Goal: Information Seeking & Learning: Check status

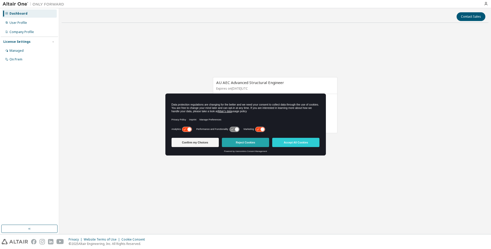
click at [238, 142] on button "Reject Cookies" at bounding box center [245, 142] width 47 height 9
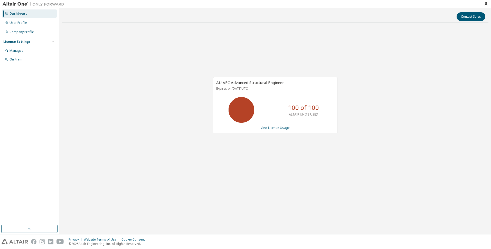
click at [275, 129] on link "View License Usage" at bounding box center [274, 128] width 29 height 4
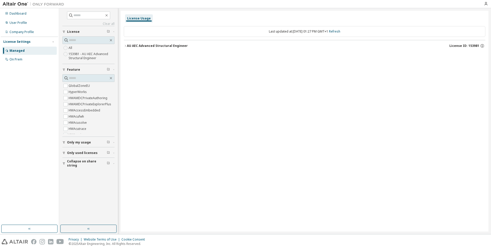
click at [70, 154] on span "Only used licenses" at bounding box center [82, 153] width 31 height 4
click at [73, 161] on label "Yes" at bounding box center [72, 161] width 6 height 6
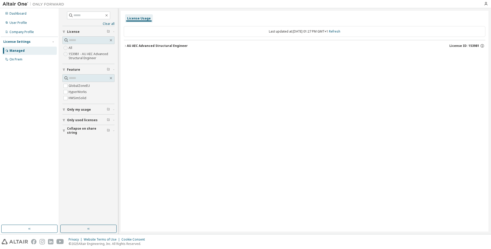
click at [153, 48] on div "AU AEC Advanced Structural Engineer" at bounding box center [157, 46] width 61 height 4
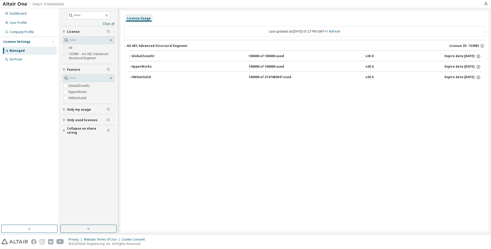
click at [129, 78] on icon "button" at bounding box center [129, 77] width 3 height 3
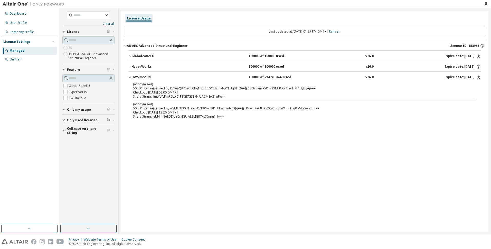
click at [129, 65] on button "HyperWorks 100000 of 100000 used v26.0 Expire date: 2026-07-04" at bounding box center [304, 66] width 352 height 11
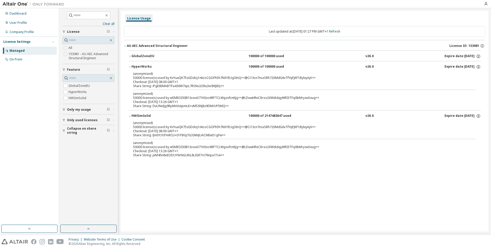
click at [129, 56] on icon "button" at bounding box center [129, 56] width 3 height 3
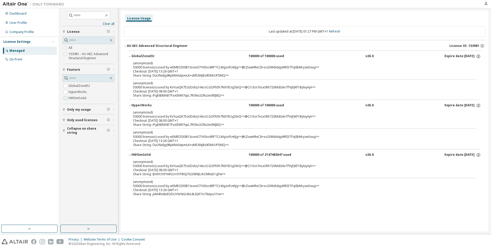
click at [69, 97] on label "HWSimSolid" at bounding box center [78, 98] width 19 height 6
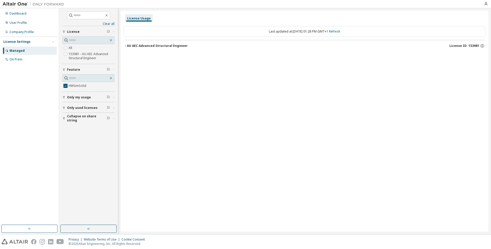
click at [126, 47] on icon "button" at bounding box center [125, 45] width 3 height 3
click at [130, 55] on icon "button" at bounding box center [129, 56] width 3 height 3
click at [126, 45] on icon "button" at bounding box center [125, 45] width 3 height 3
click at [132, 56] on div "HWSimSolid" at bounding box center [154, 56] width 46 height 5
click at [85, 120] on span "Only used licenses" at bounding box center [82, 120] width 31 height 4
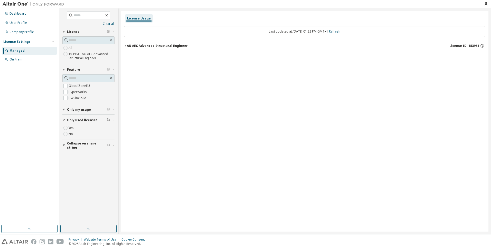
click at [133, 41] on button "AU AEC Advanced Structural Engineer License ID: 153981" at bounding box center [304, 45] width 361 height 11
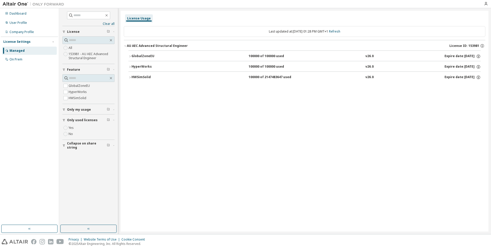
click at [136, 77] on div "HWSimSolid" at bounding box center [154, 77] width 46 height 5
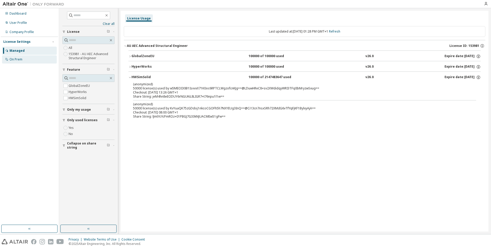
click at [22, 57] on div "On Prem" at bounding box center [29, 59] width 55 height 8
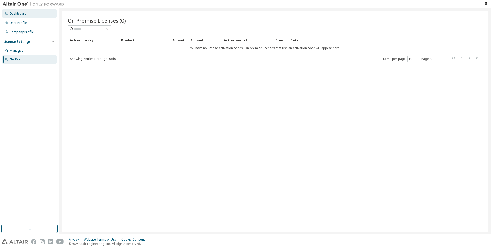
click at [21, 17] on div "Dashboard" at bounding box center [29, 13] width 55 height 8
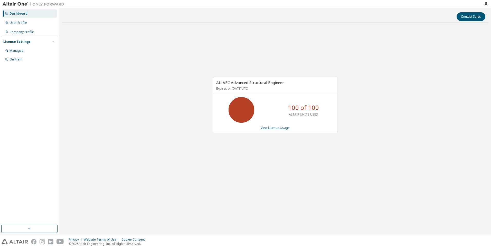
click at [275, 129] on link "View License Usage" at bounding box center [274, 128] width 29 height 4
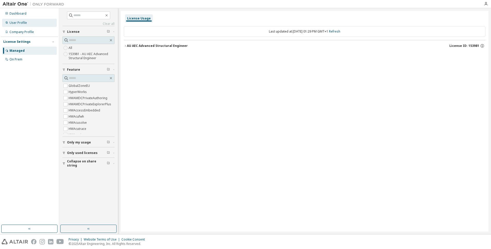
click at [33, 22] on div "User Profile" at bounding box center [29, 23] width 55 height 8
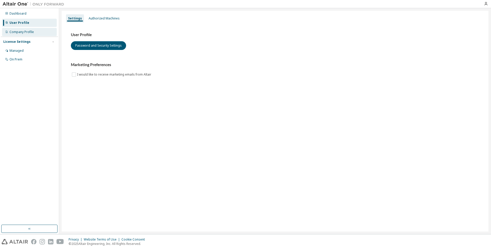
click at [28, 30] on div "Company Profile" at bounding box center [21, 32] width 24 height 4
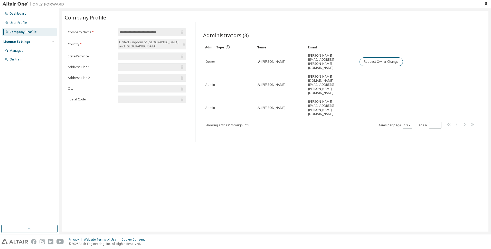
click at [27, 41] on div "License Settings" at bounding box center [16, 42] width 27 height 4
click at [16, 38] on div "License Settings Managed On Prem" at bounding box center [29, 42] width 57 height 10
click at [17, 41] on div "License Settings" at bounding box center [16, 42] width 27 height 4
click at [22, 53] on div "Managed" at bounding box center [29, 51] width 55 height 8
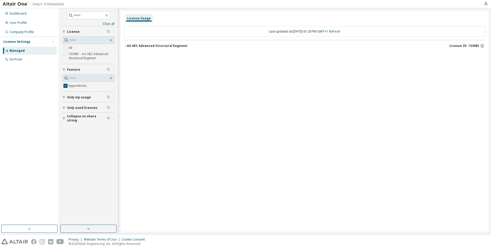
click at [128, 44] on div "AU AEC Advanced Structural Engineer" at bounding box center [157, 46] width 61 height 4
click at [130, 56] on icon "button" at bounding box center [129, 56] width 3 height 3
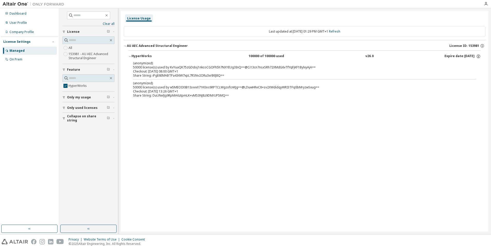
click at [61, 86] on div "Clear all Collapse on share string Only used licenses Only my usage Feature Hyp…" at bounding box center [88, 117] width 57 height 216
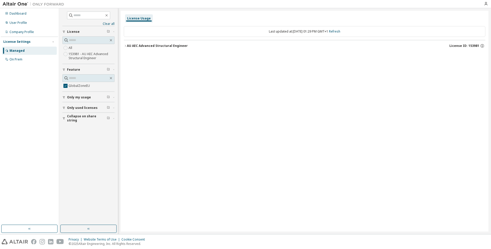
click at [136, 47] on div "AU AEC Advanced Structural Engineer" at bounding box center [157, 46] width 61 height 4
click at [135, 56] on div "GlobalZoneEU" at bounding box center [154, 56] width 46 height 5
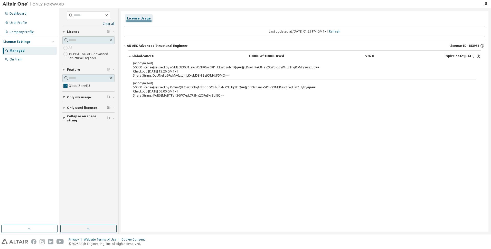
click at [111, 119] on div "Collapse on share string" at bounding box center [90, 118] width 46 height 8
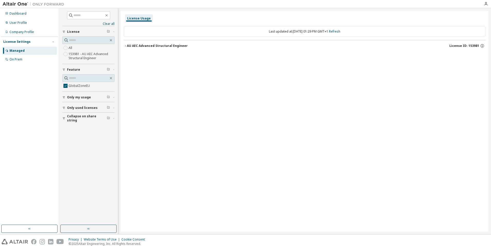
click at [137, 44] on div "AU AEC Advanced Structural Engineer" at bounding box center [157, 46] width 61 height 4
click at [129, 55] on button "GlobalZoneEU 100000 of 100000 used v26.0 Expire date: 2026-07-04" at bounding box center [304, 56] width 352 height 11
click at [136, 46] on div "AU AEC Advanced Structural Engineer" at bounding box center [157, 46] width 61 height 4
click at [143, 56] on div "GlobalZoneEU" at bounding box center [154, 56] width 46 height 5
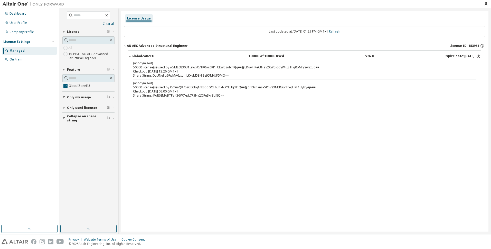
click at [147, 18] on div "License Usage" at bounding box center [139, 18] width 24 height 4
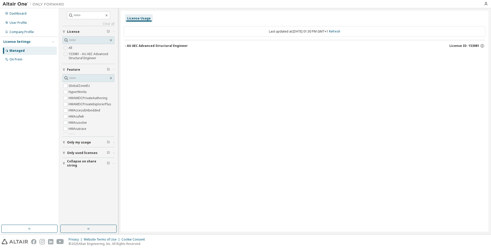
click at [132, 47] on div "AU AEC Advanced Structural Engineer" at bounding box center [157, 46] width 61 height 4
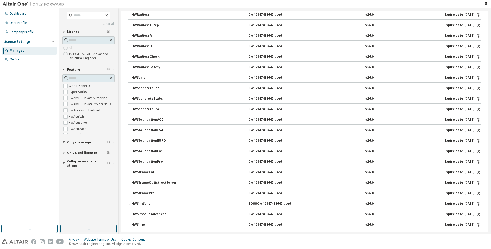
scroll to position [795, 0]
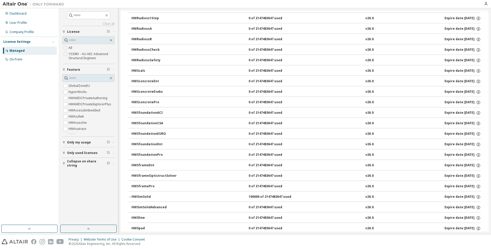
click at [130, 198] on icon "button" at bounding box center [129, 197] width 3 height 3
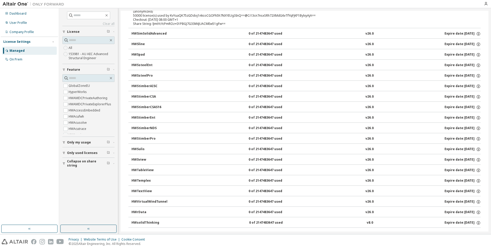
scroll to position [1034, 0]
